Goal: Information Seeking & Learning: Learn about a topic

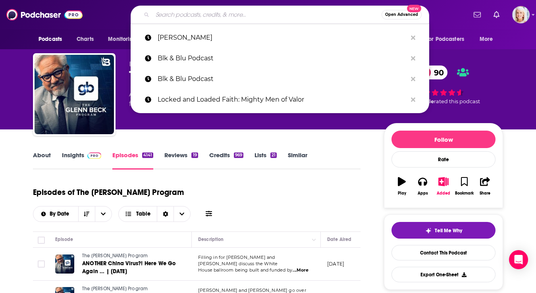
click at [172, 11] on input "Search podcasts, credits, & more..." at bounding box center [266, 14] width 229 height 13
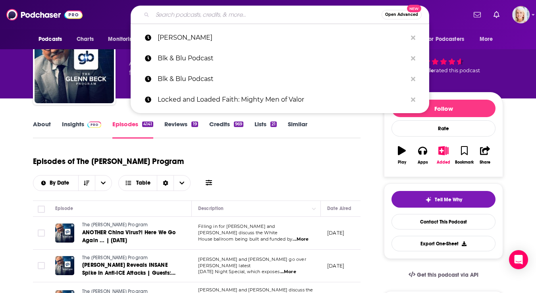
type input "Prepper Journal"
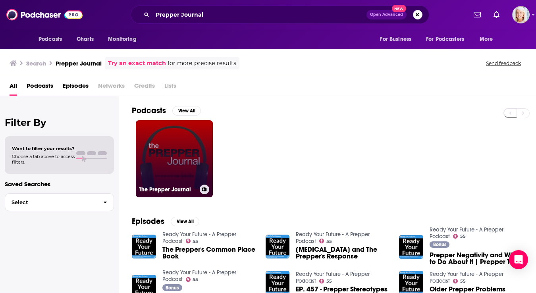
click at [179, 135] on link "The Prepper Journal" at bounding box center [174, 158] width 77 height 77
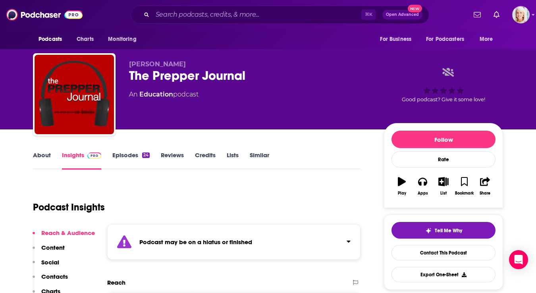
click at [40, 152] on link "About" at bounding box center [42, 160] width 18 height 18
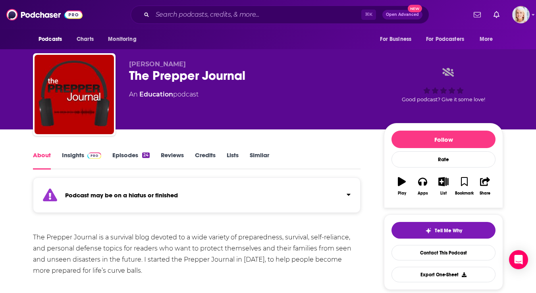
click at [119, 156] on link "Episodes 24" at bounding box center [130, 160] width 37 height 18
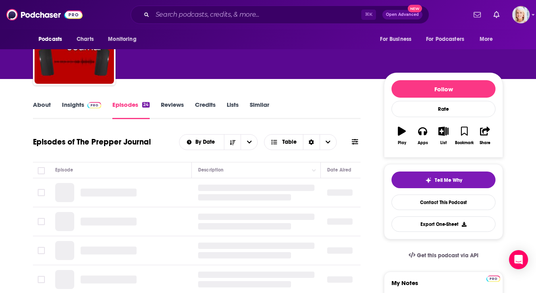
scroll to position [63, 0]
